Goal: Transaction & Acquisition: Purchase product/service

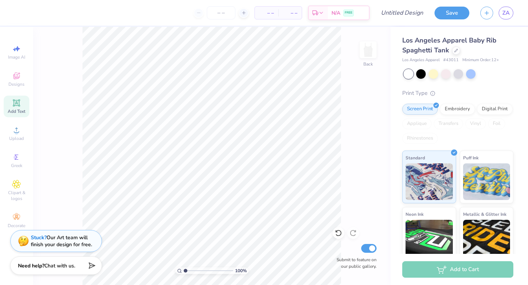
click at [17, 109] on span "Add Text" at bounding box center [17, 112] width 18 height 6
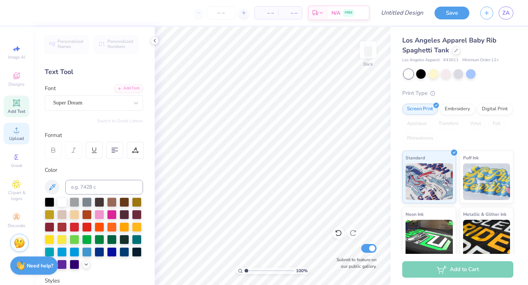
click at [18, 132] on icon at bounding box center [16, 130] width 5 height 5
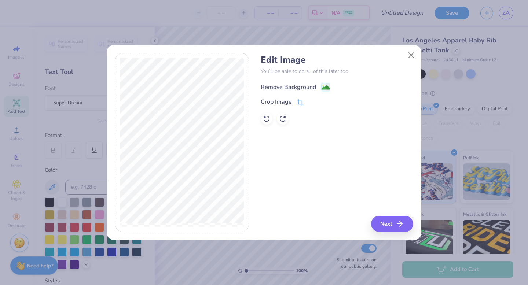
click at [296, 84] on div "Remove Background" at bounding box center [288, 87] width 55 height 9
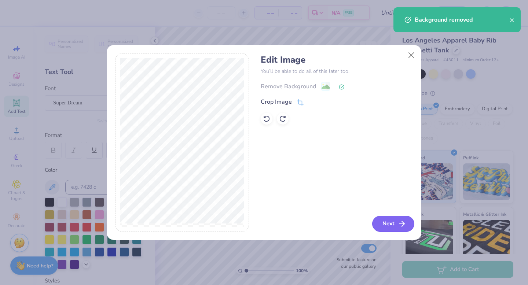
click at [402, 221] on icon "button" at bounding box center [401, 224] width 9 height 9
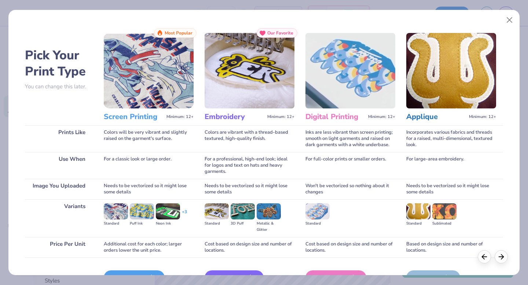
click at [149, 100] on img at bounding box center [149, 71] width 90 height 76
click at [145, 119] on h3 "Screen Printing" at bounding box center [134, 117] width 60 height 10
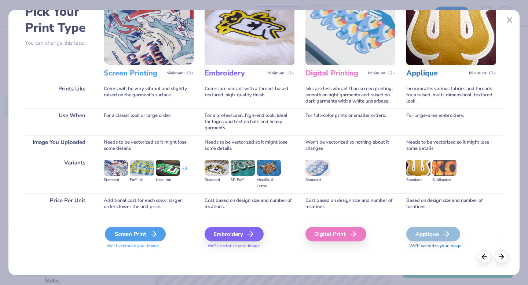
click at [143, 236] on div "Screen Print" at bounding box center [135, 234] width 61 height 15
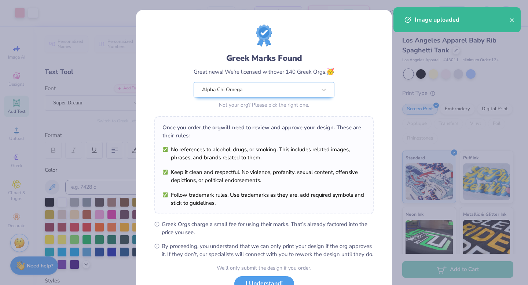
click at [280, 171] on body "Art colors – – Per Item – – Total Est. Delivery N/A FREE Design Title Save ZA I…" at bounding box center [264, 142] width 528 height 285
type input "2.94"
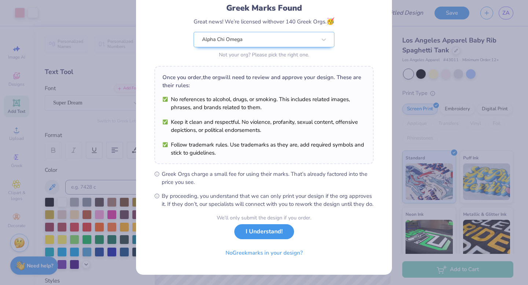
click at [278, 235] on button "I Understand!" at bounding box center [264, 231] width 60 height 15
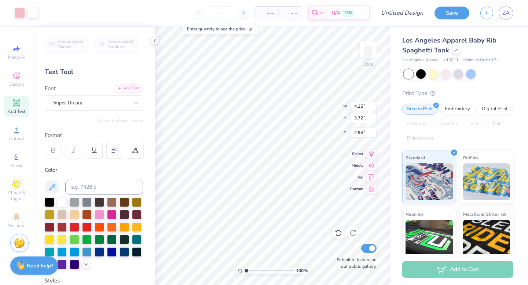
scroll to position [0, 0]
type input "5.94"
type input "5.08"
type input "2.85"
type input "2.25"
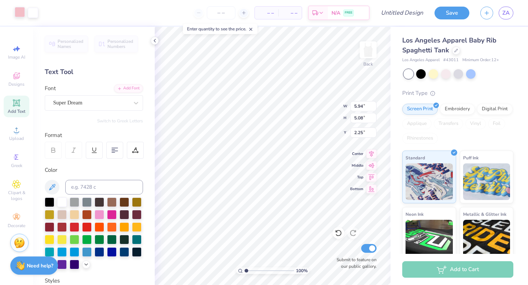
click at [21, 16] on div at bounding box center [20, 12] width 10 height 10
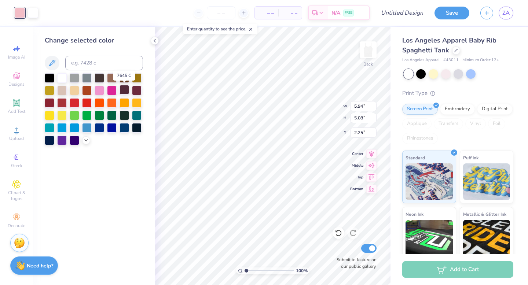
click at [127, 91] on div at bounding box center [125, 90] width 10 height 10
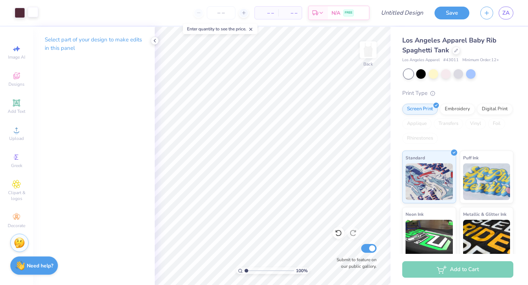
click at [31, 12] on div at bounding box center [33, 12] width 10 height 10
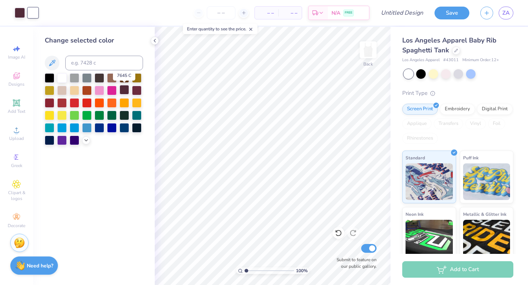
click at [125, 89] on div at bounding box center [125, 90] width 10 height 10
click at [125, 77] on div at bounding box center [125, 78] width 10 height 10
click at [140, 90] on div at bounding box center [137, 90] width 10 height 10
click at [126, 79] on div at bounding box center [125, 78] width 10 height 10
click at [215, 14] on input "number" at bounding box center [221, 12] width 29 height 13
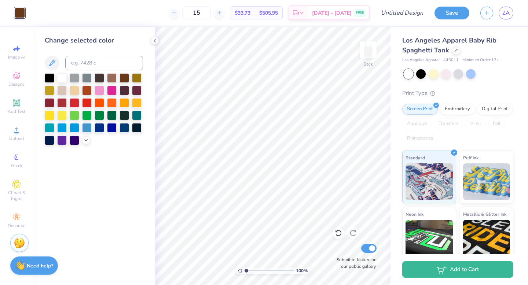
type input "1"
type input "3"
type input "15"
drag, startPoint x: 402, startPoint y: 39, endPoint x: 448, endPoint y: 54, distance: 48.1
click at [448, 54] on span "Los Angeles Apparel Baby Rib Spaghetti Tank" at bounding box center [449, 45] width 94 height 19
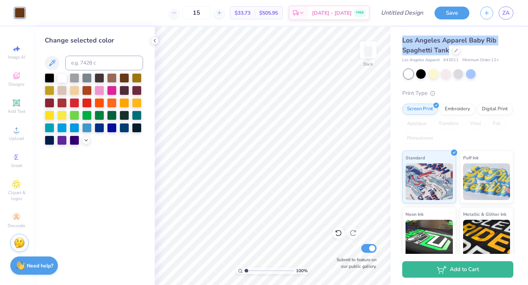
copy span "Los Angeles Apparel Baby Rib Spaghetti Tank"
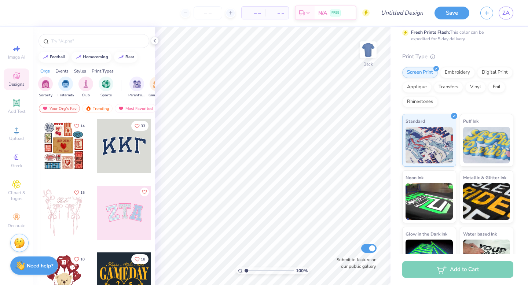
scroll to position [83, 0]
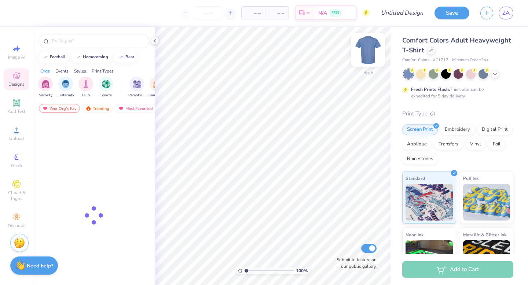
click at [367, 48] on img at bounding box center [367, 49] width 29 height 29
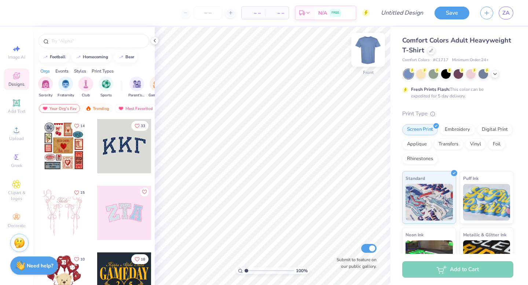
click at [367, 49] on img at bounding box center [367, 49] width 29 height 29
click at [446, 42] on span "Comfort Colors Adult Heavyweight T-Shirt" at bounding box center [456, 45] width 109 height 19
click at [427, 52] on div "Comfort Colors Adult Heavyweight T-Shirt" at bounding box center [457, 46] width 111 height 20
click at [432, 51] on icon at bounding box center [431, 50] width 4 height 4
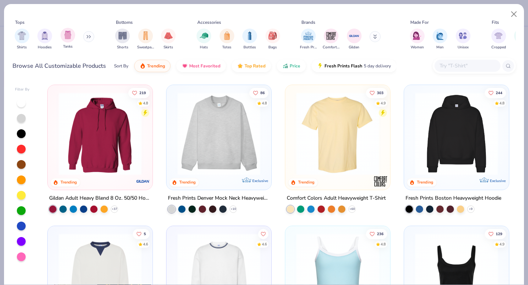
click at [62, 41] on div "Tanks" at bounding box center [67, 39] width 15 height 22
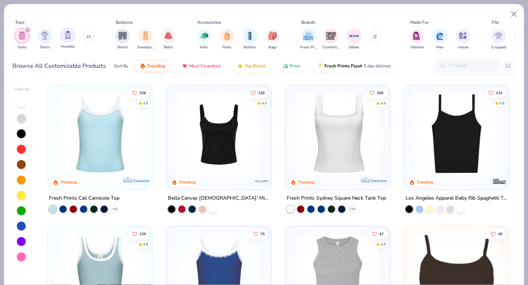
click at [68, 40] on div "filter for Hoodies" at bounding box center [67, 35] width 15 height 15
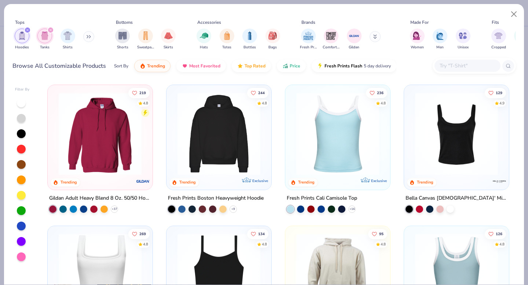
click at [25, 30] on div "filter for Hoodies" at bounding box center [27, 30] width 7 height 7
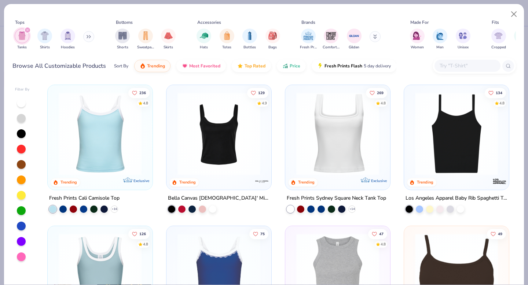
click at [118, 142] on img at bounding box center [100, 133] width 90 height 83
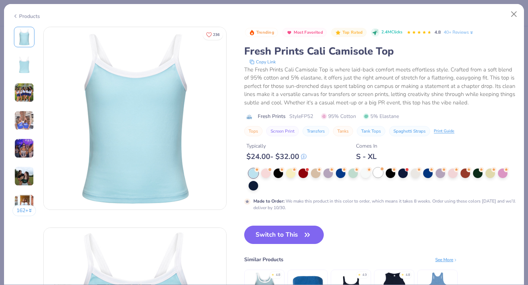
click at [379, 176] on div at bounding box center [378, 173] width 10 height 10
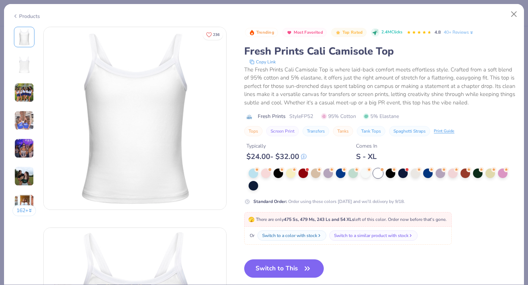
scroll to position [63, 0]
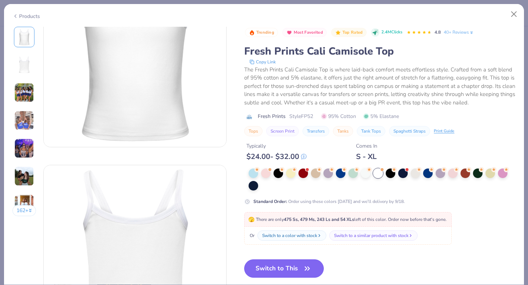
click at [296, 267] on button "Switch to This" at bounding box center [284, 269] width 80 height 18
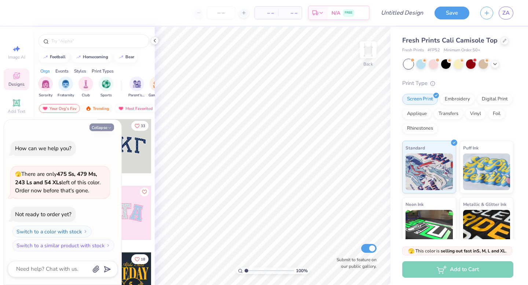
click at [106, 125] on button "Collapse" at bounding box center [101, 128] width 25 height 8
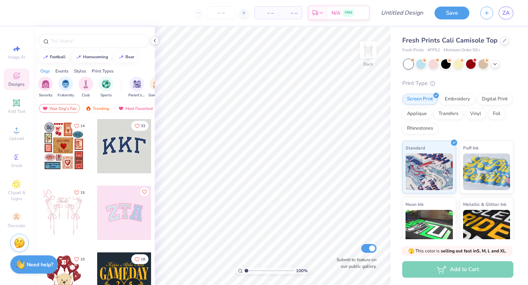
click at [33, 258] on div "Need help? Chat with us." at bounding box center [34, 264] width 48 height 18
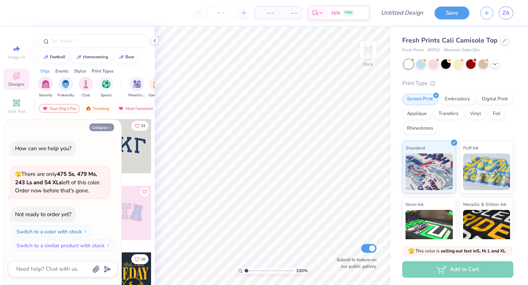
click at [102, 127] on button "Collapse" at bounding box center [101, 128] width 25 height 8
type textarea "x"
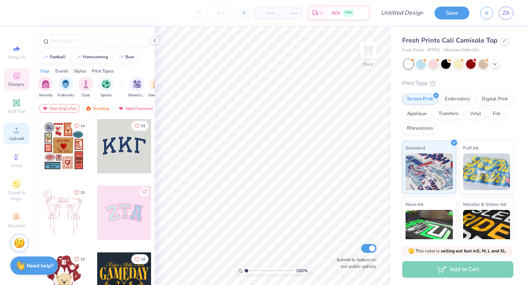
click at [16, 133] on circle at bounding box center [16, 132] width 4 height 4
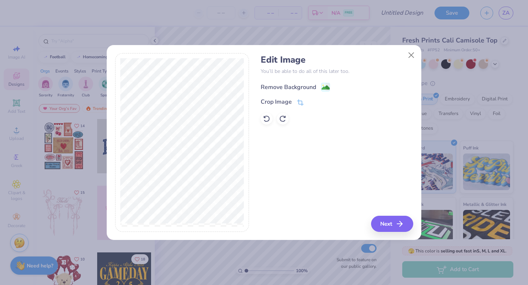
click at [293, 90] on div "Remove Background" at bounding box center [288, 87] width 55 height 9
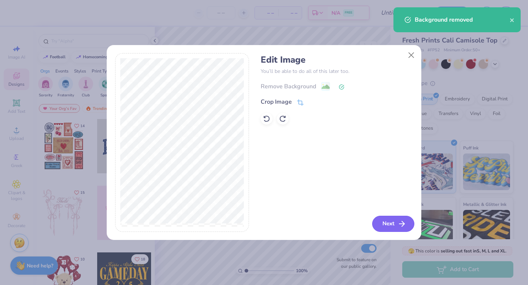
click at [396, 226] on button "Next" at bounding box center [393, 224] width 42 height 16
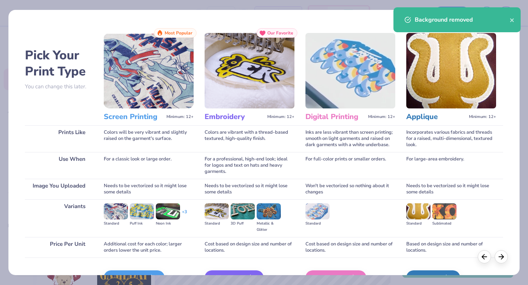
scroll to position [44, 0]
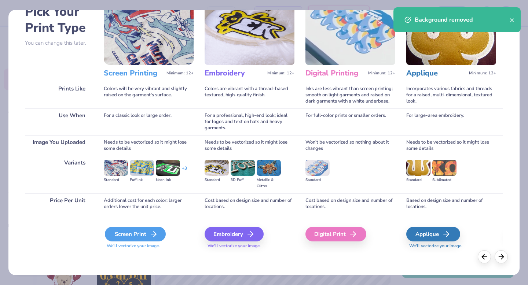
click at [149, 234] on icon at bounding box center [153, 234] width 9 height 9
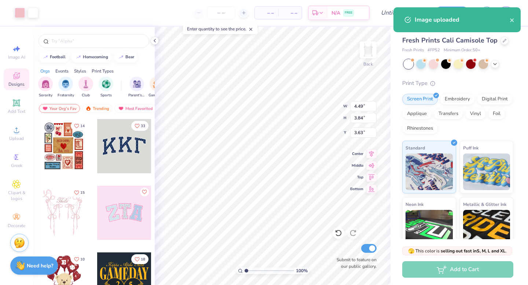
type input "3.63"
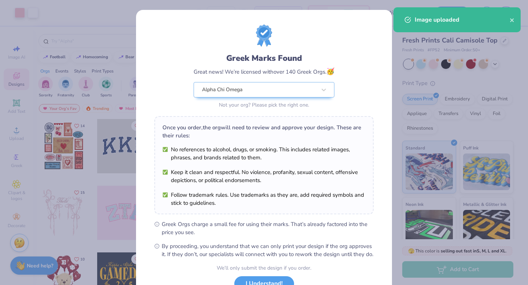
scroll to position [58, 0]
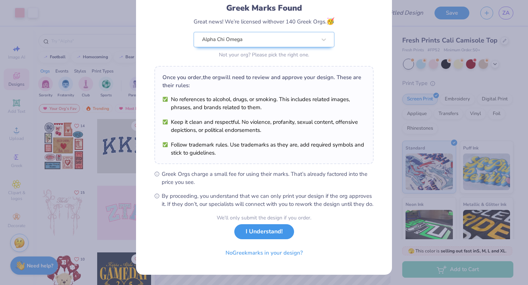
click at [260, 238] on button "I Understand!" at bounding box center [264, 231] width 60 height 15
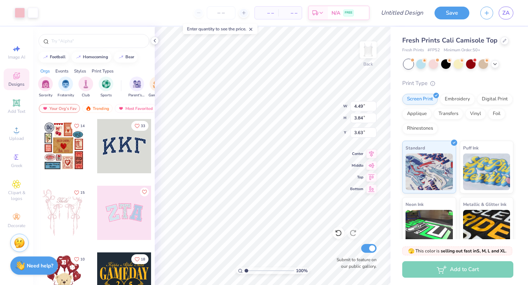
scroll to position [0, 0]
click at [18, 12] on div at bounding box center [20, 12] width 10 height 10
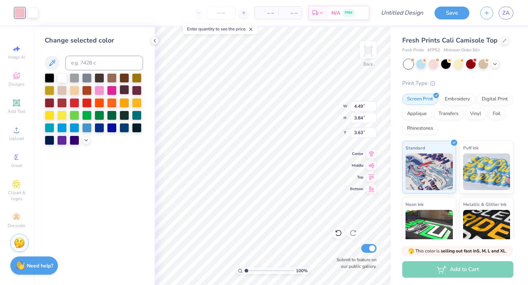
click at [128, 90] on div at bounding box center [125, 90] width 10 height 10
click at [124, 77] on div at bounding box center [125, 78] width 10 height 10
click at [34, 9] on div at bounding box center [33, 12] width 10 height 10
click at [122, 77] on div at bounding box center [125, 78] width 10 height 10
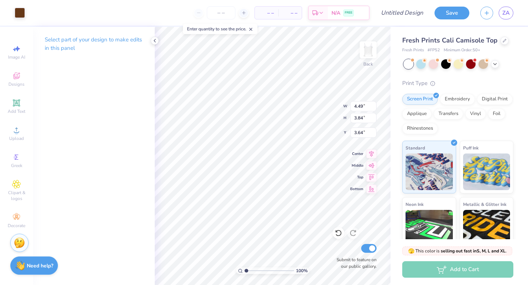
type input "5.92"
type input "5.07"
type input "2.91"
click at [393, 144] on div "Fresh Prints Cali Camisole Top Fresh Prints # FP52 Minimum Order: 50 + Print Ty…" at bounding box center [458, 167] width 137 height 280
click at [392, 118] on div "Fresh Prints Cali Camisole Top Fresh Prints # FP52 Minimum Order: 50 + Print Ty…" at bounding box center [458, 167] width 137 height 280
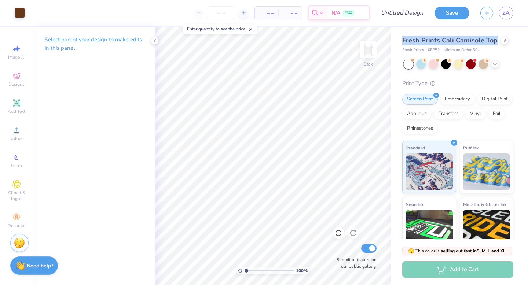
drag, startPoint x: 402, startPoint y: 40, endPoint x: 493, endPoint y: 37, distance: 90.9
click at [493, 37] on span "Fresh Prints Cali Camisole Top" at bounding box center [449, 40] width 95 height 9
copy span "Fresh Prints Cali Camisole Top"
click at [212, 16] on input "number" at bounding box center [221, 12] width 29 height 13
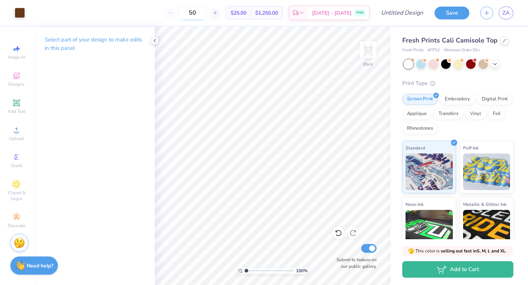
click at [202, 10] on input "50" at bounding box center [192, 12] width 29 height 13
type input "5"
type input "1"
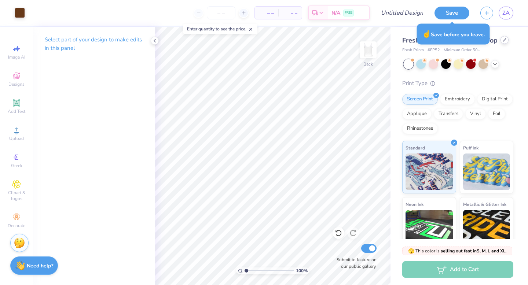
click at [503, 41] on icon at bounding box center [505, 40] width 4 height 4
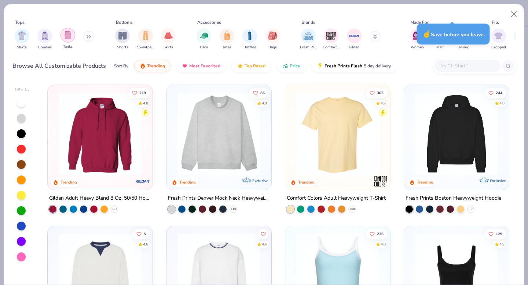
click at [69, 34] on img "filter for Tanks" at bounding box center [68, 35] width 8 height 8
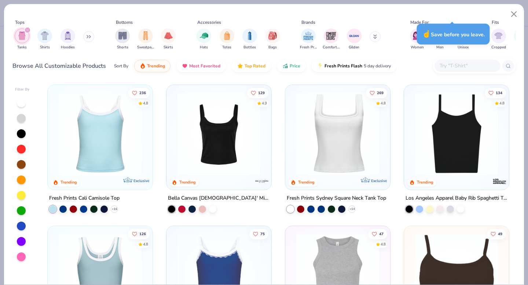
click at [212, 143] on img at bounding box center [219, 133] width 90 height 83
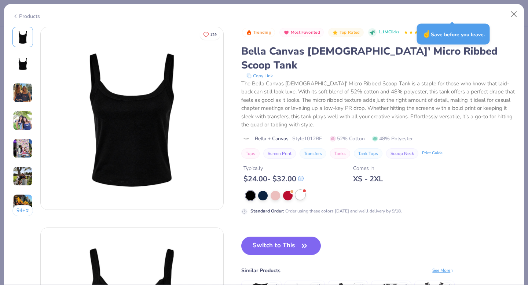
click at [301, 190] on div at bounding box center [300, 195] width 10 height 10
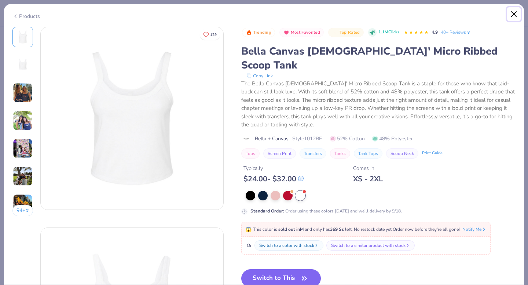
click at [511, 14] on button "Close" at bounding box center [514, 14] width 14 height 14
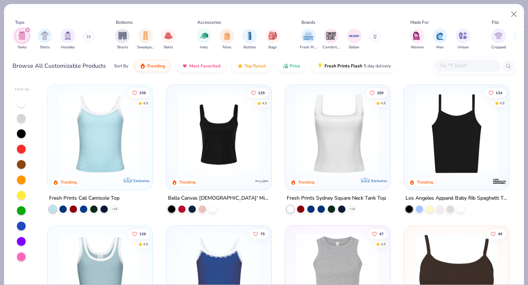
scroll to position [29, 0]
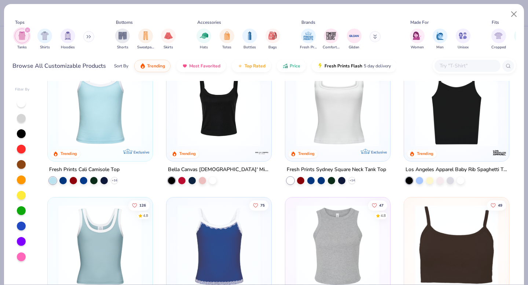
click at [442, 123] on img at bounding box center [456, 105] width 90 height 83
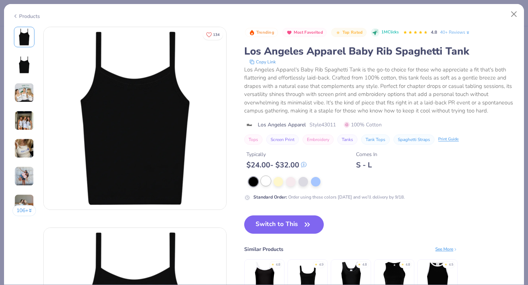
click at [264, 180] on div at bounding box center [266, 181] width 10 height 10
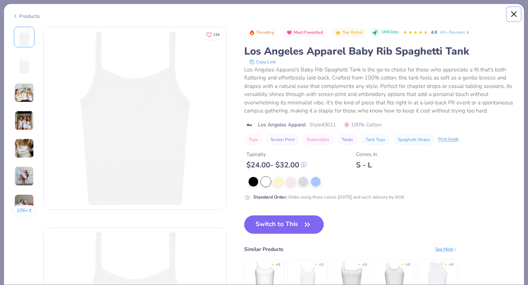
click at [514, 14] on button "Close" at bounding box center [514, 14] width 14 height 14
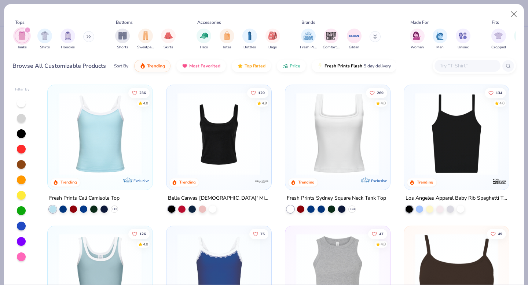
click at [356, 151] on img at bounding box center [338, 133] width 90 height 83
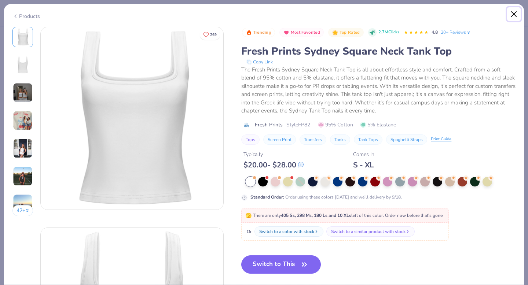
click at [514, 14] on button "Close" at bounding box center [514, 14] width 14 height 14
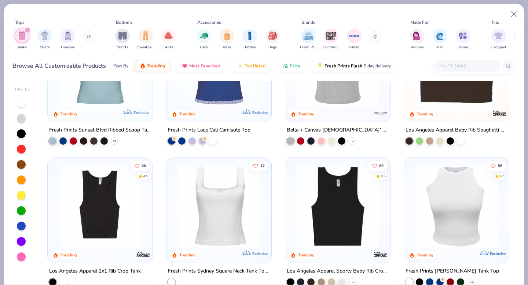
scroll to position [255, 0]
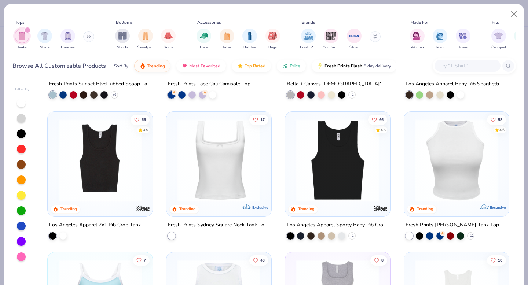
click at [211, 166] on img at bounding box center [219, 160] width 90 height 83
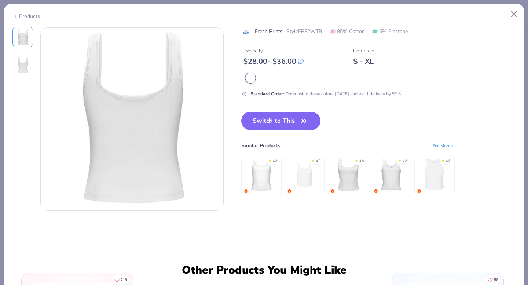
scroll to position [104, 0]
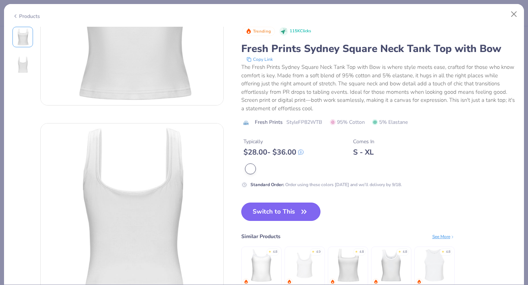
click at [303, 210] on icon "button" at bounding box center [304, 212] width 10 height 10
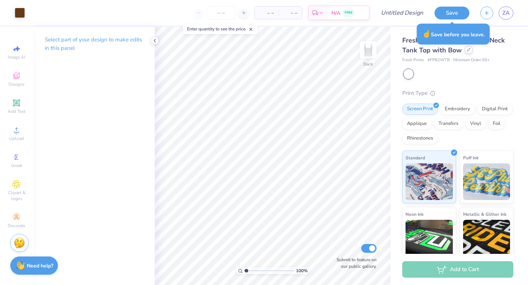
click at [468, 51] on icon at bounding box center [469, 50] width 4 height 4
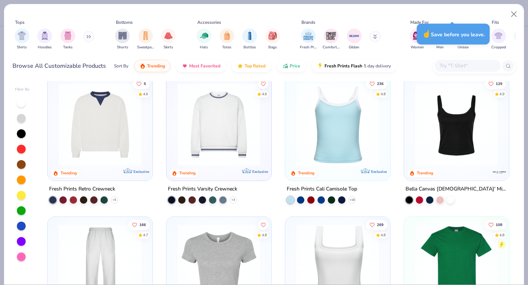
scroll to position [139, 0]
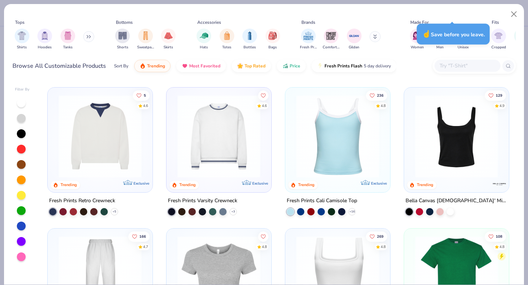
click at [338, 148] on img at bounding box center [338, 136] width 90 height 83
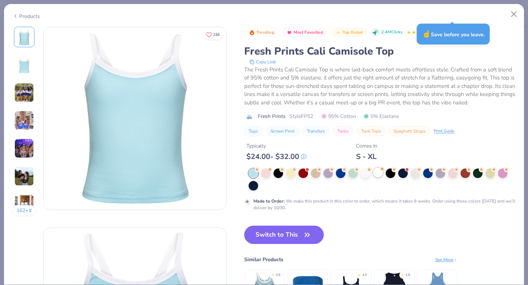
click at [379, 173] on div at bounding box center [378, 173] width 10 height 10
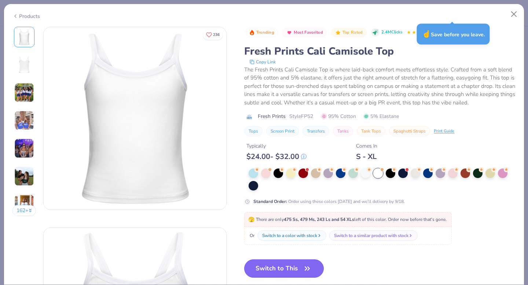
click at [287, 268] on button "Switch to This" at bounding box center [284, 269] width 80 height 18
